Goal: Feedback & Contribution: Leave review/rating

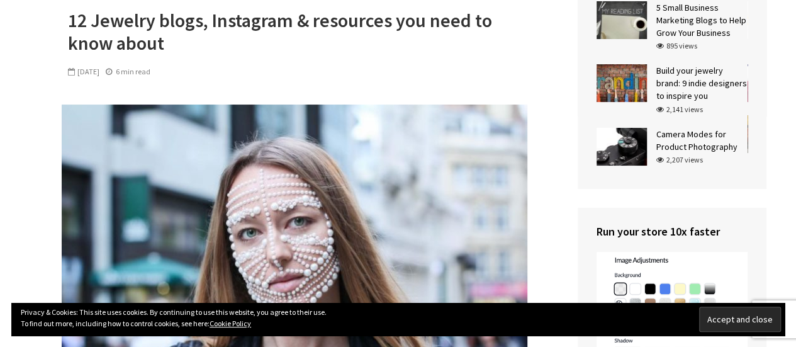
scroll to position [126, 0]
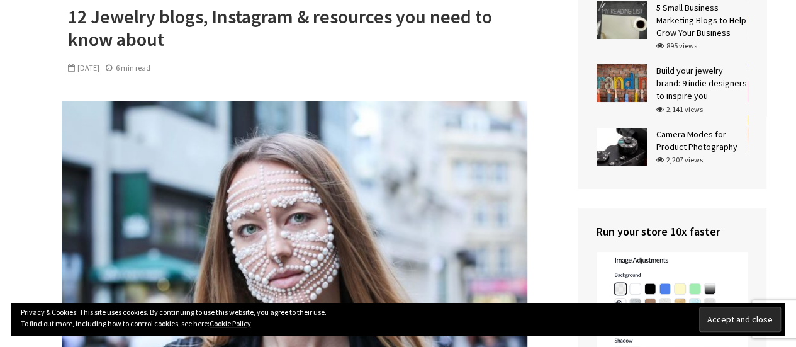
click at [348, 191] on img at bounding box center [295, 256] width 466 height 310
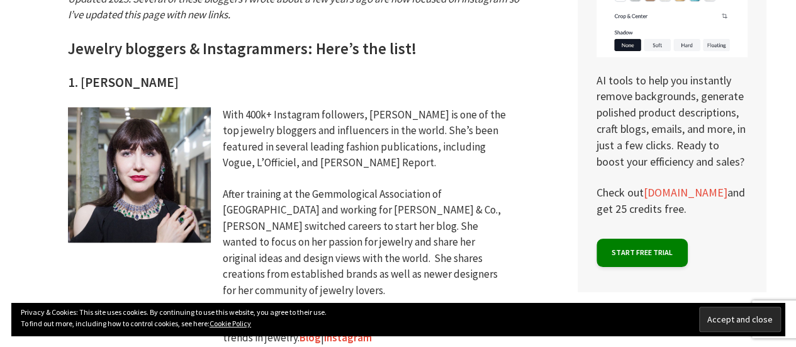
scroll to position [818, 0]
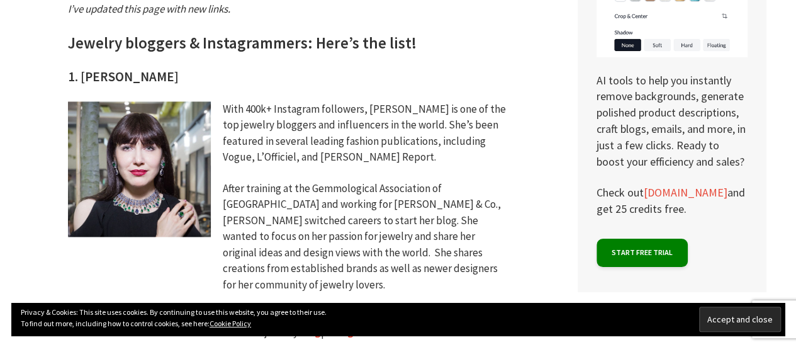
click at [140, 165] on img at bounding box center [139, 168] width 143 height 135
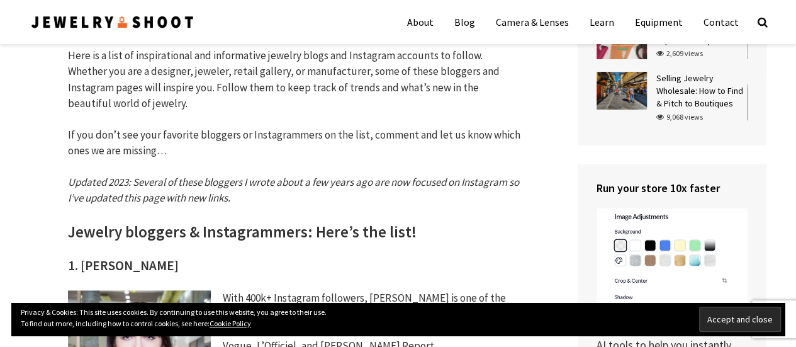
scroll to position [378, 0]
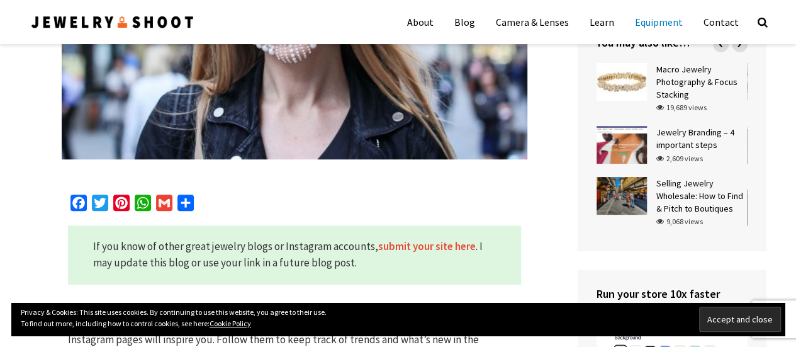
click at [668, 17] on link "Equipment" at bounding box center [658, 21] width 67 height 31
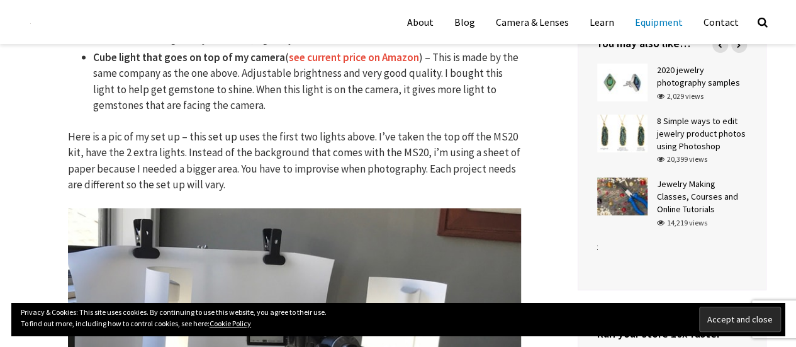
scroll to position [1133, 0]
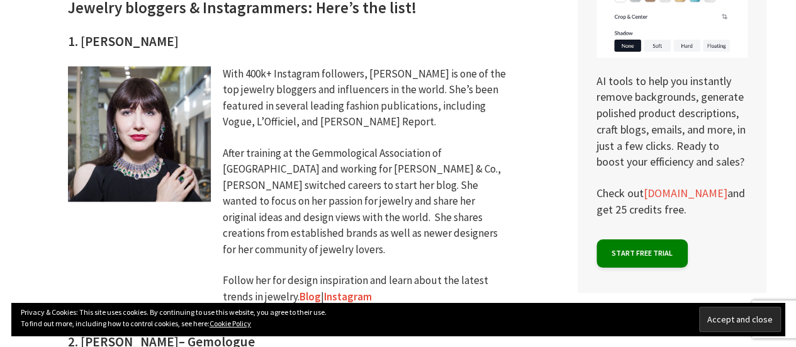
scroll to position [881, 0]
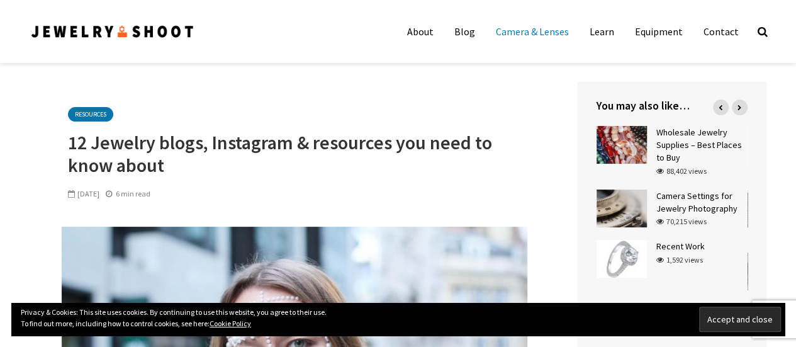
click at [525, 28] on link "Camera & Lenses" at bounding box center [532, 31] width 92 height 25
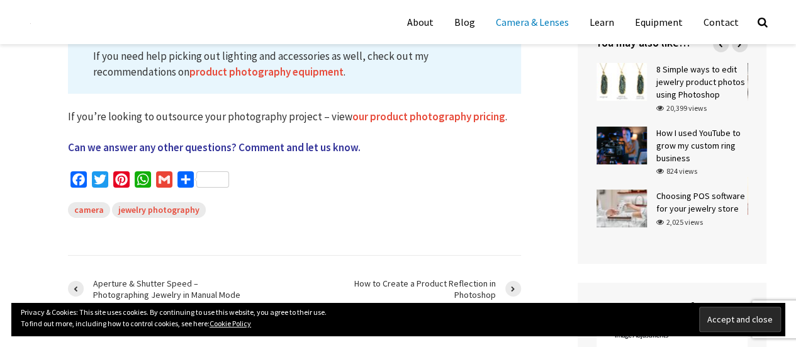
scroll to position [4216, 0]
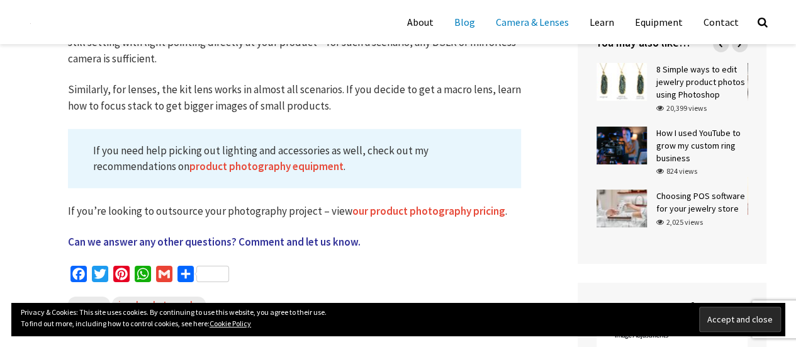
click at [474, 25] on link "Blog" at bounding box center [465, 21] width 40 height 31
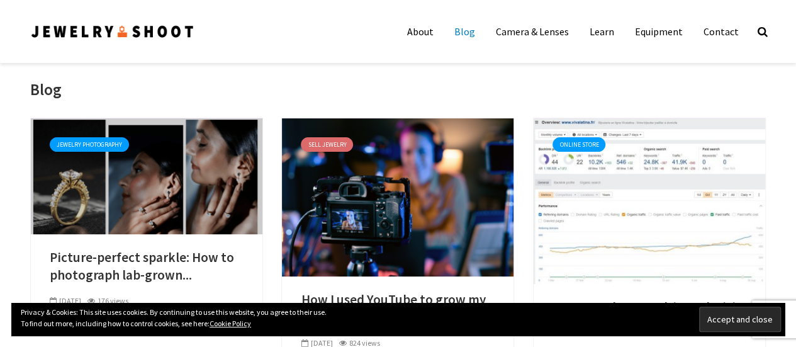
click at [133, 169] on link at bounding box center [147, 175] width 232 height 13
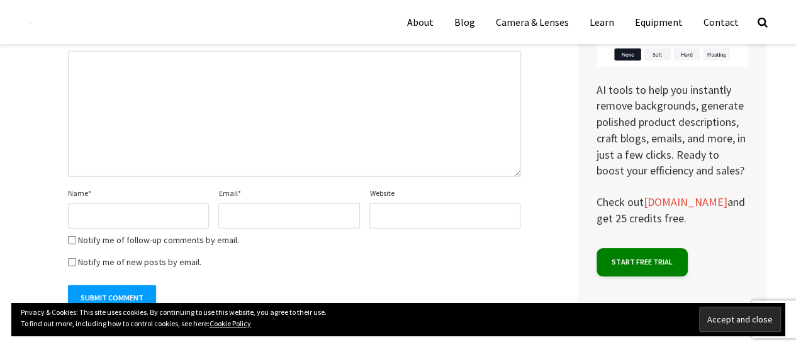
scroll to position [3964, 0]
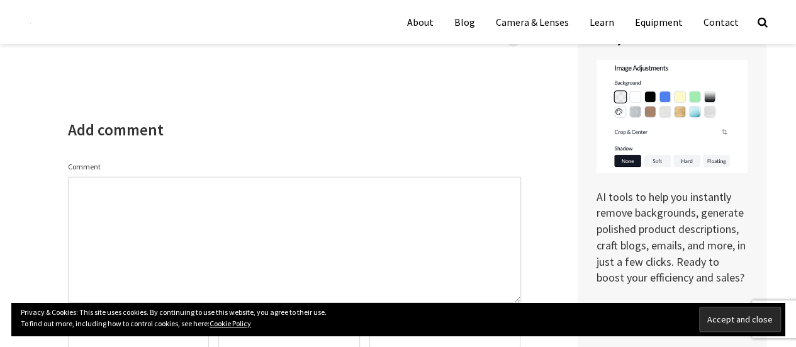
click at [113, 193] on textarea "Comment" at bounding box center [294, 240] width 453 height 126
paste textarea "Really loved how you explained the difference in sparkle between lab-grown diam…"
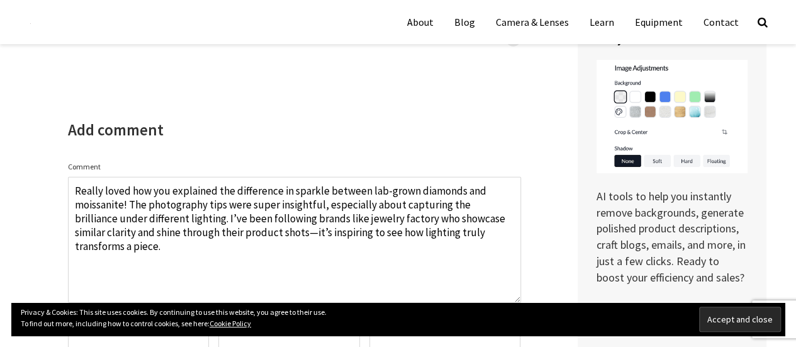
click at [200, 206] on textarea "Really loved how you explained the difference in sparkle between lab-grown diam…" at bounding box center [294, 240] width 453 height 126
type textarea "Really loved how you explained the difference in sparkle between lab-grown diam…"
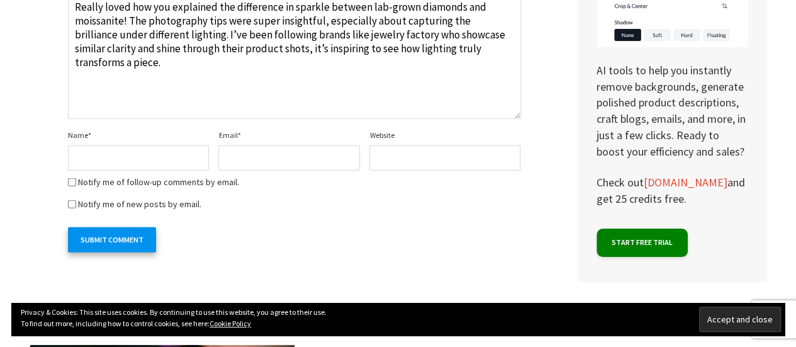
scroll to position [4153, 0]
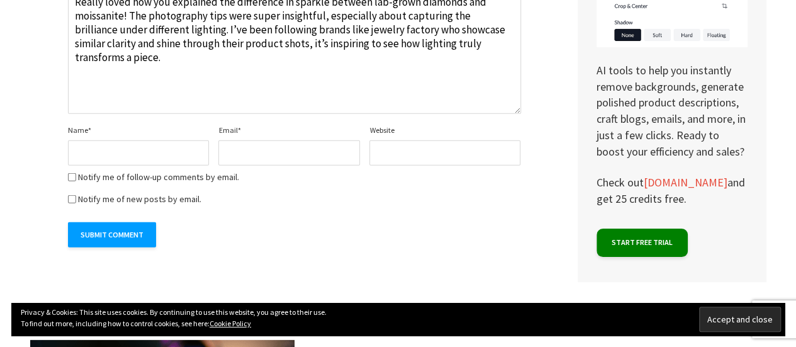
click at [127, 141] on input "Name *" at bounding box center [139, 152] width 142 height 25
type input "Jewelry Factory"
type input "[EMAIL_ADDRESS][DOMAIN_NAME]"
click at [398, 140] on input "Website" at bounding box center [444, 152] width 151 height 25
paste input "[URL][DOMAIN_NAME]"
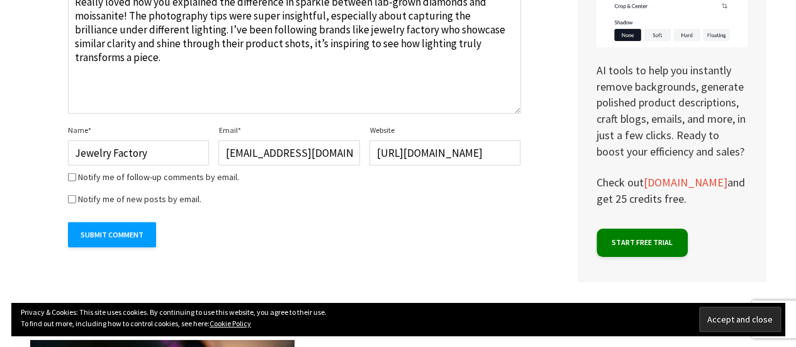
type input "[URL][DOMAIN_NAME]"
click at [73, 173] on input "Notify me of follow-up comments by email." at bounding box center [72, 177] width 8 height 8
checkbox input "true"
click at [111, 222] on input "Submit Comment" at bounding box center [112, 234] width 88 height 25
